Goal: Task Accomplishment & Management: Manage account settings

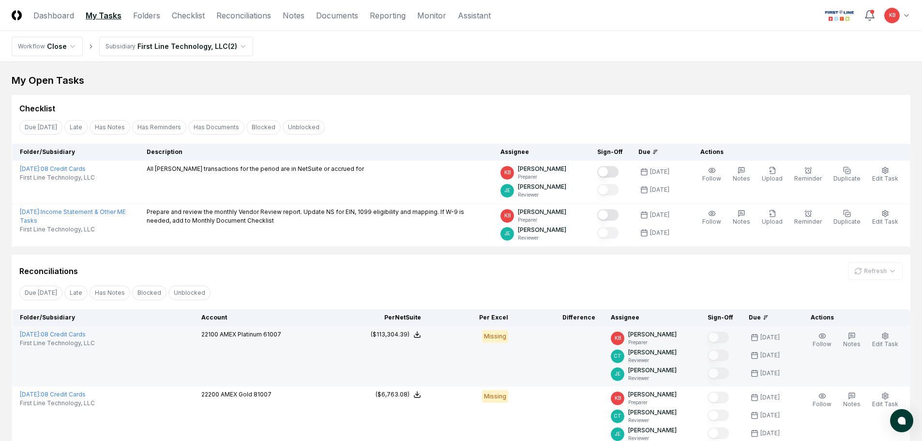
scroll to position [114, 0]
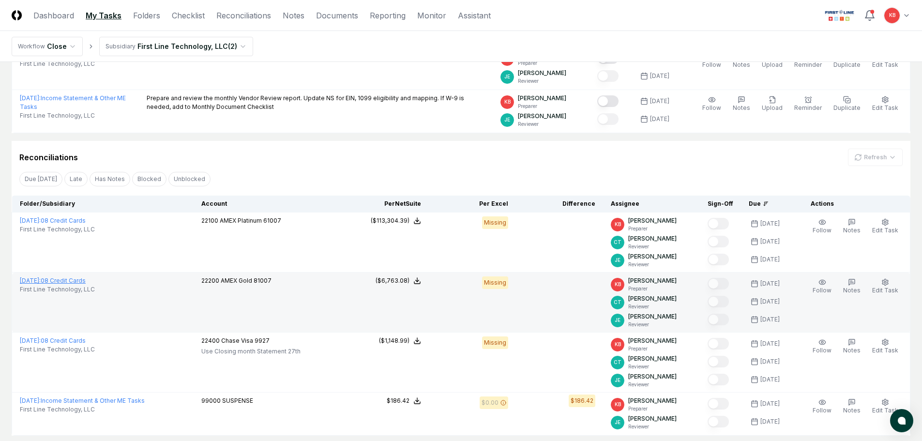
click at [75, 279] on link "[DATE] : 08 Credit Cards" at bounding box center [53, 280] width 66 height 7
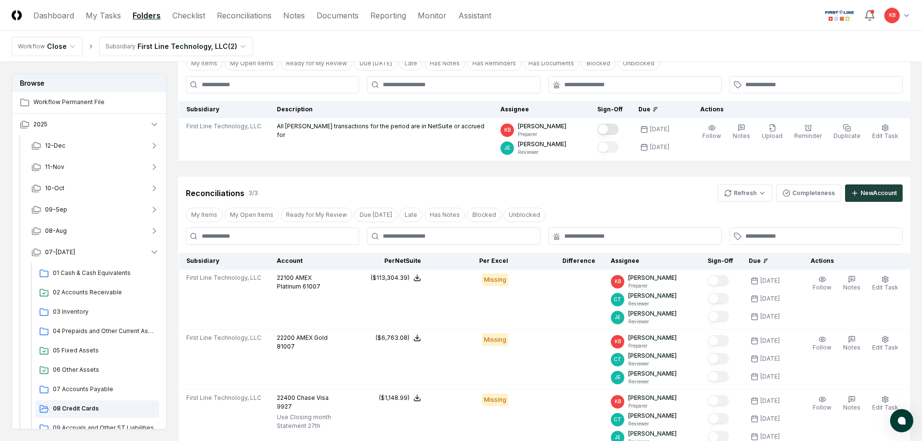
scroll to position [64, 0]
click at [746, 200] on html "CloseCore Dashboard My Tasks Folders Checklist Reconciliations Notes Documents …" at bounding box center [461, 276] width 922 height 680
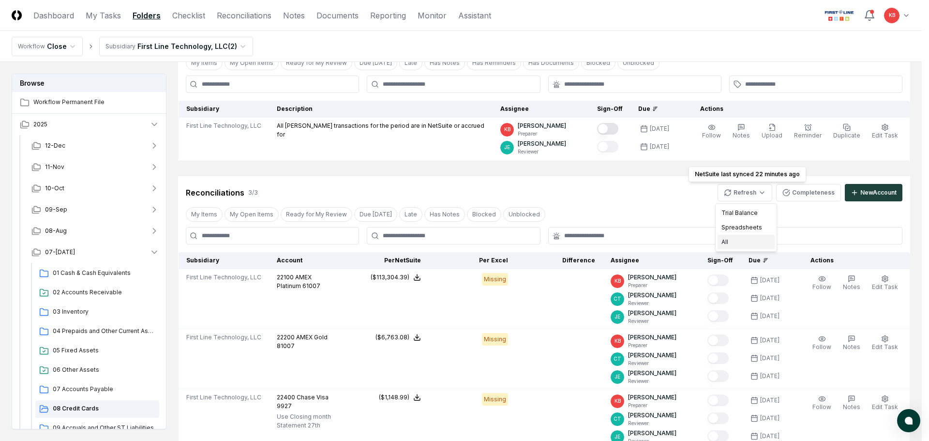
click at [737, 243] on div "All" at bounding box center [746, 242] width 57 height 15
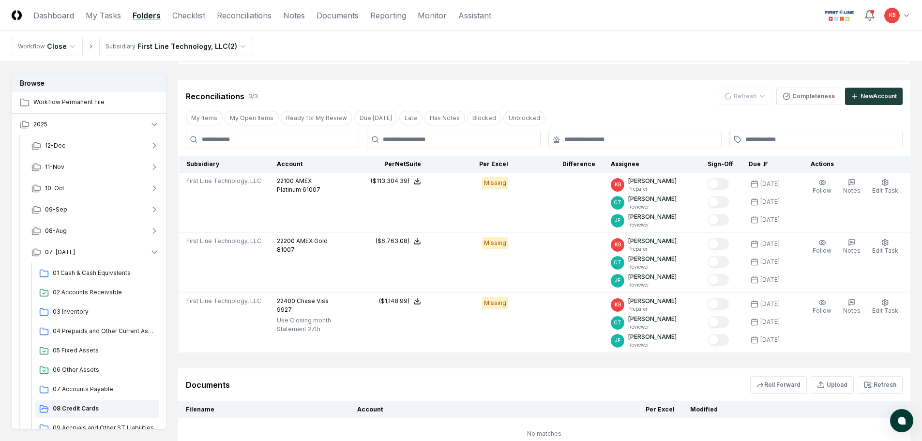
scroll to position [161, 0]
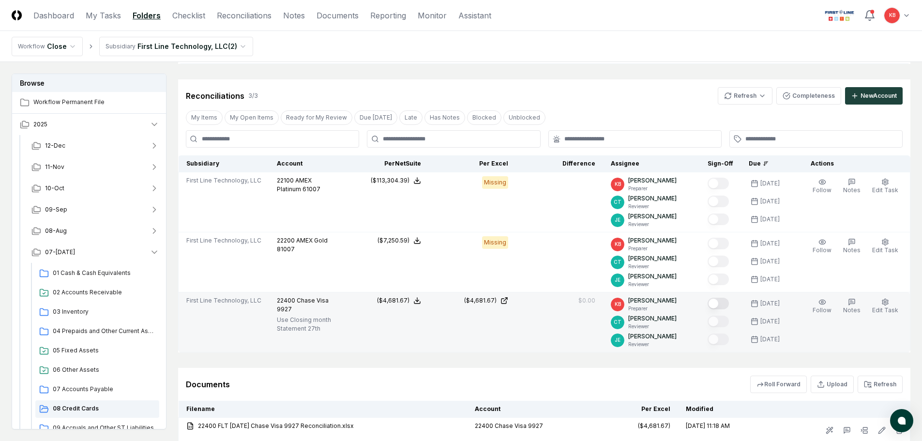
click at [720, 304] on button "Mark complete" at bounding box center [718, 304] width 21 height 12
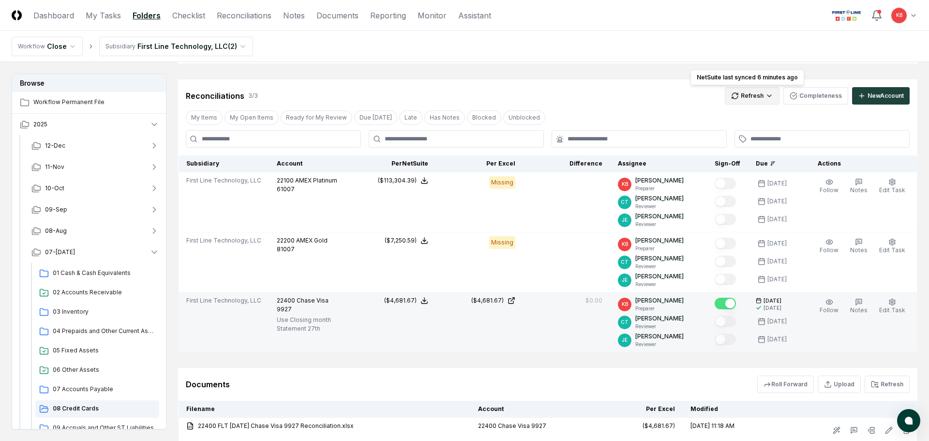
click at [763, 95] on html "CloseCore Dashboard My Tasks Folders Checklist Reconciliations Notes Documents …" at bounding box center [464, 176] width 929 height 674
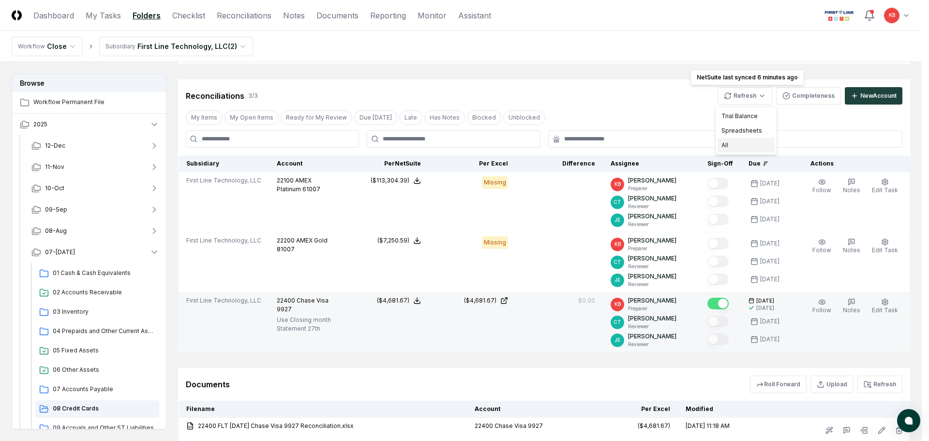
click at [748, 142] on div "All" at bounding box center [746, 145] width 57 height 15
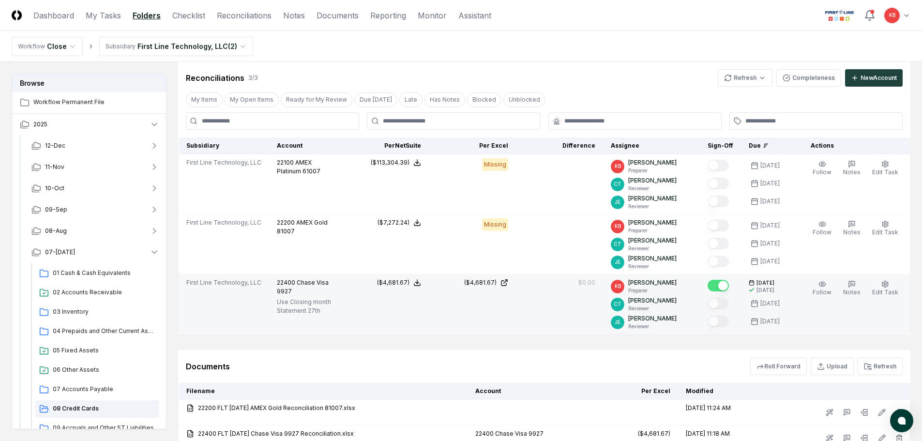
scroll to position [145, 0]
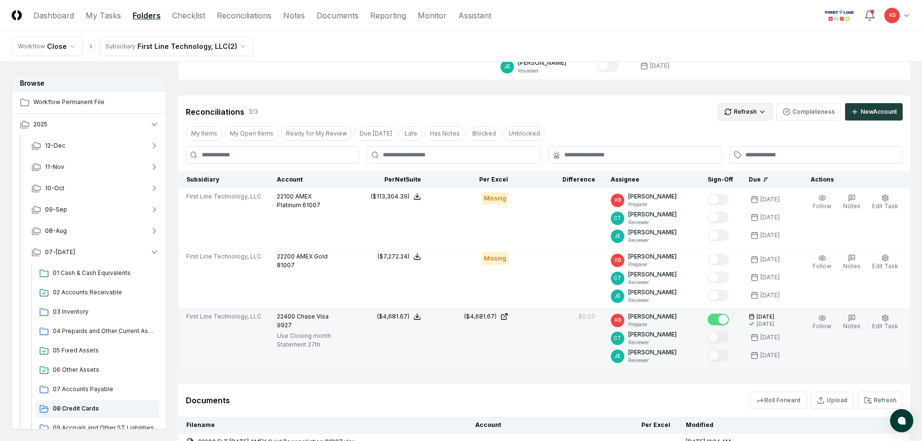
click at [748, 117] on html "CloseCore Dashboard My Tasks Folders Checklist Reconciliations Notes Documents …" at bounding box center [461, 205] width 922 height 700
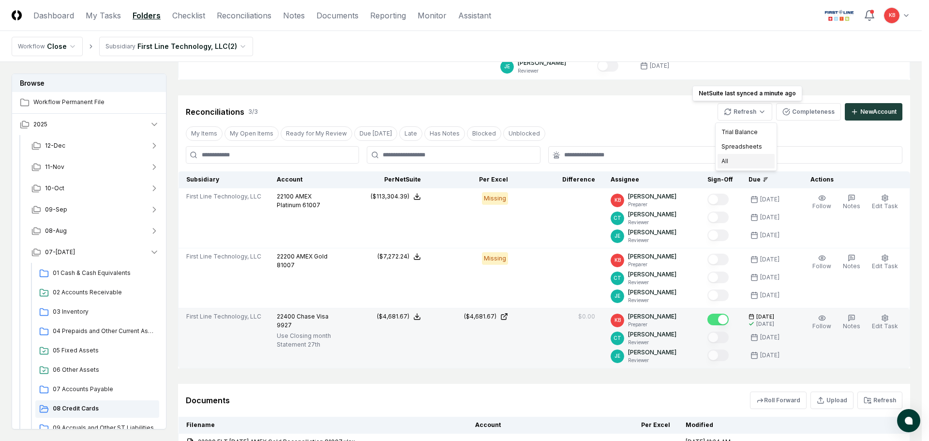
click at [746, 163] on div "All" at bounding box center [746, 161] width 57 height 15
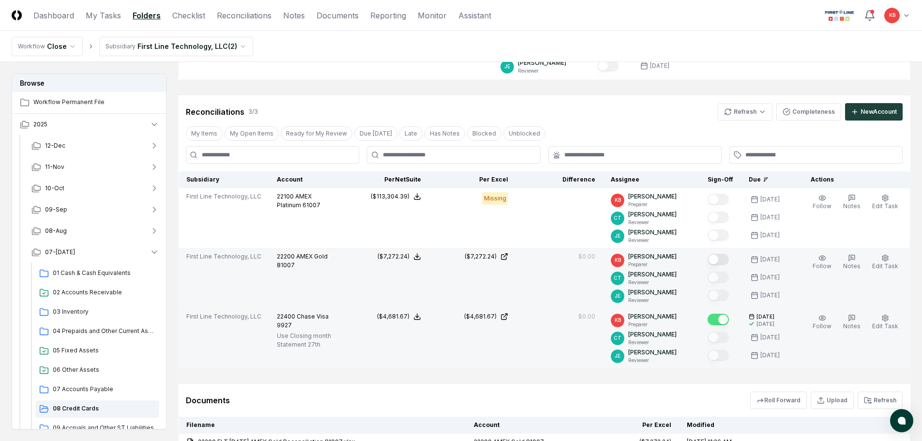
click at [725, 261] on button "Mark complete" at bounding box center [718, 260] width 21 height 12
